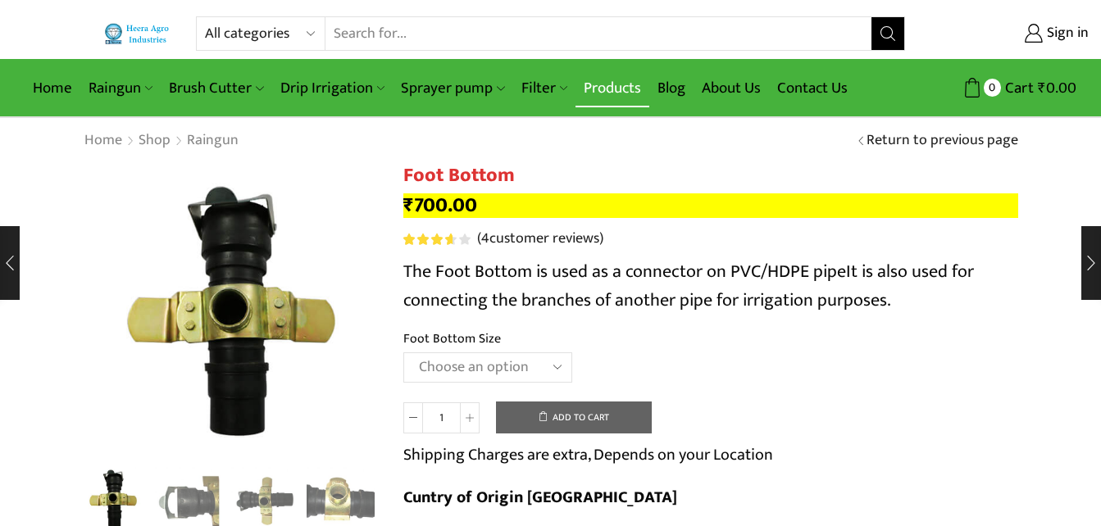
click at [612, 88] on link "Products" at bounding box center [613, 88] width 74 height 39
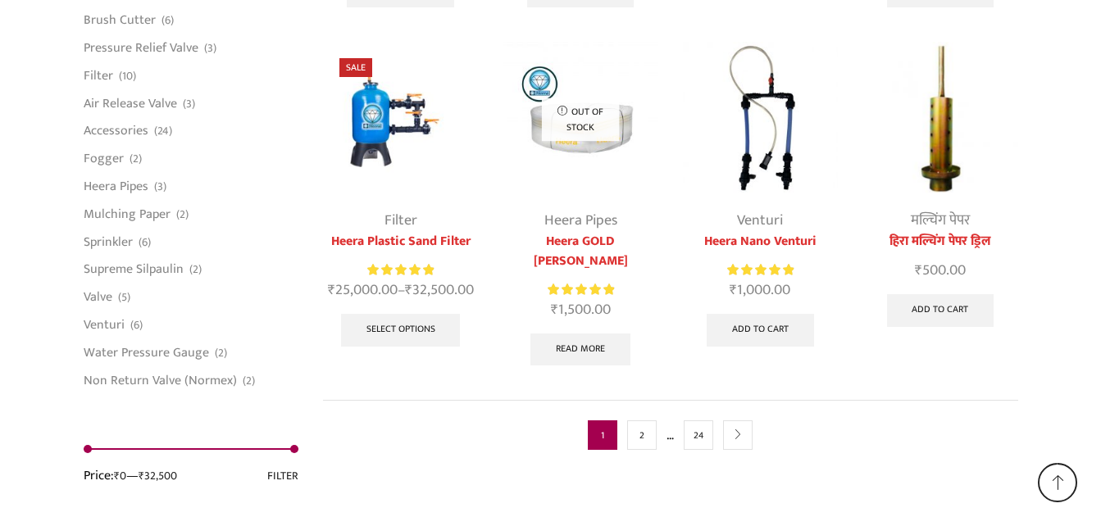
scroll to position [4315, 0]
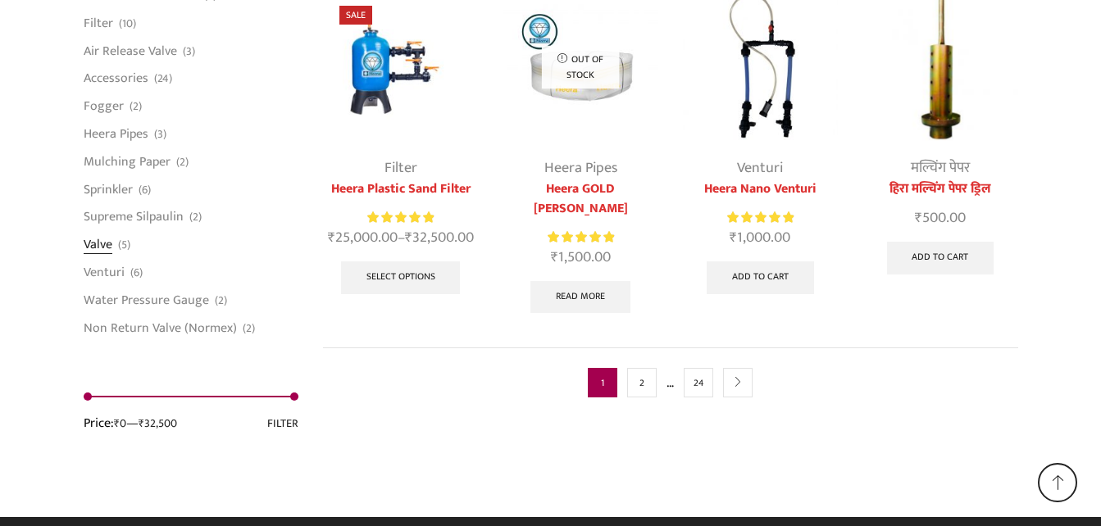
click at [94, 235] on link "Valve" at bounding box center [98, 245] width 29 height 28
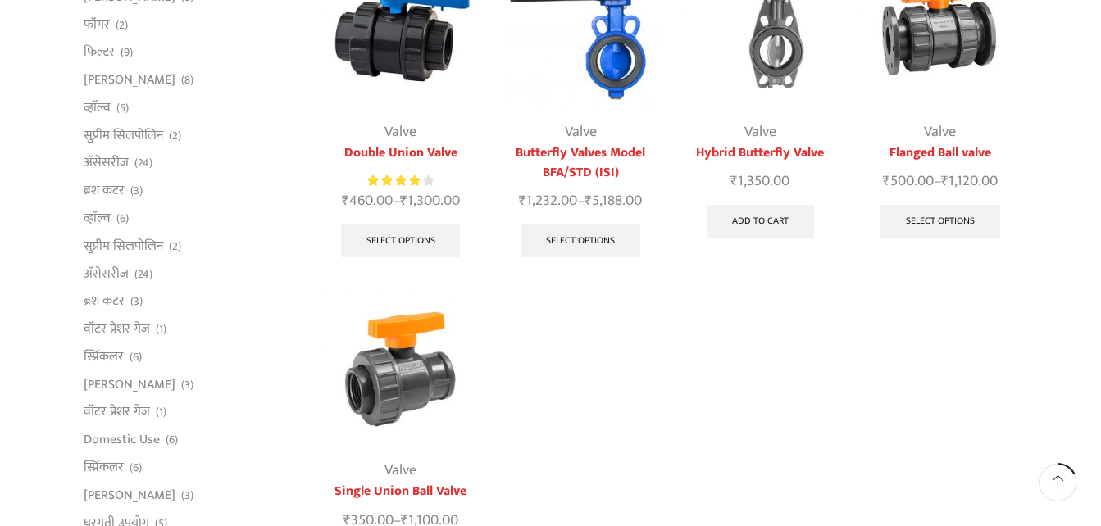
scroll to position [246, 0]
